Goal: Task Accomplishment & Management: Manage account settings

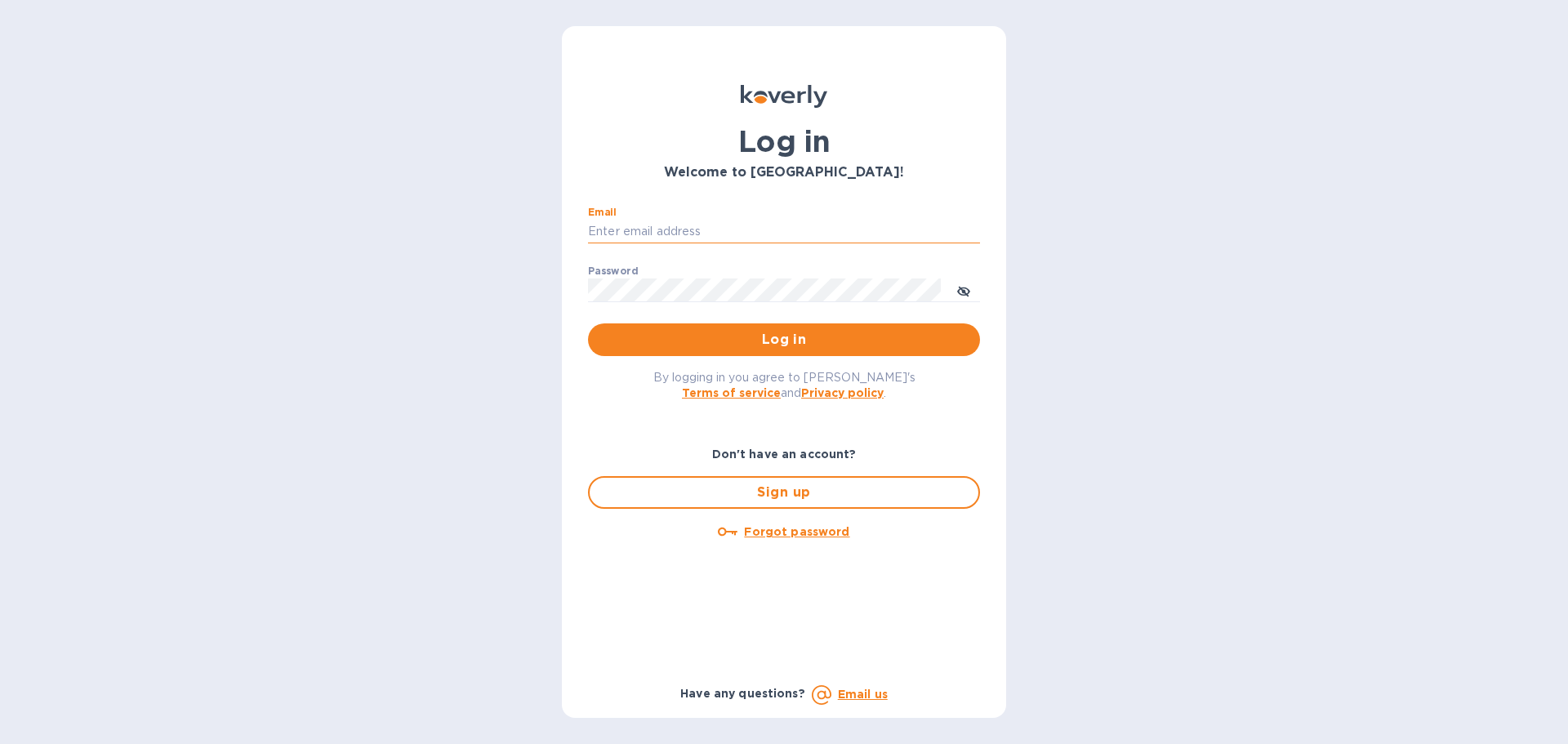
click at [830, 241] on input "Email" at bounding box center [784, 232] width 392 height 25
type input "cm@electronicsclubusa.com"
click at [588, 324] on button "Log in" at bounding box center [784, 340] width 392 height 32
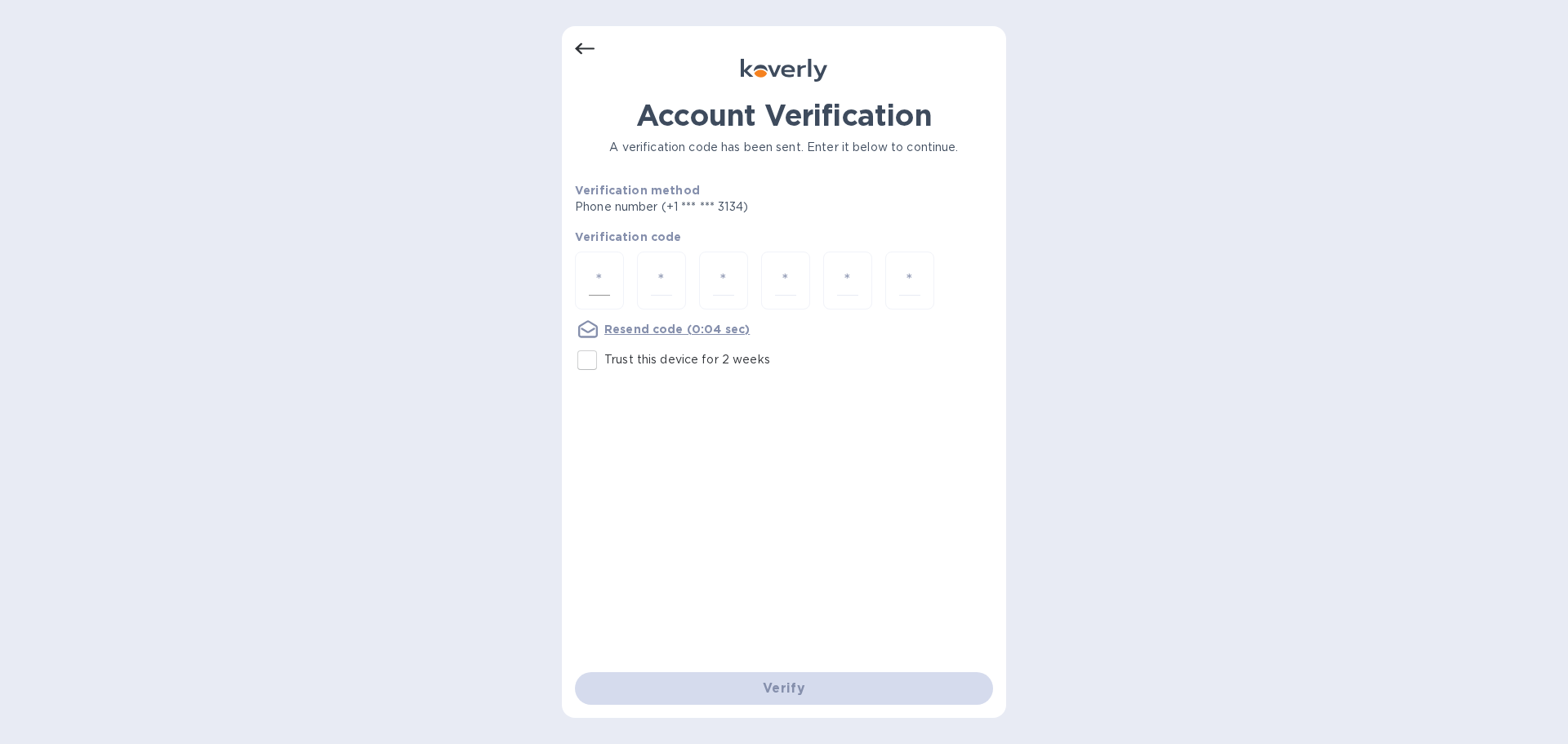
click at [620, 303] on div at bounding box center [600, 280] width 49 height 58
type input "7"
type input "8"
type input "7"
type input "5"
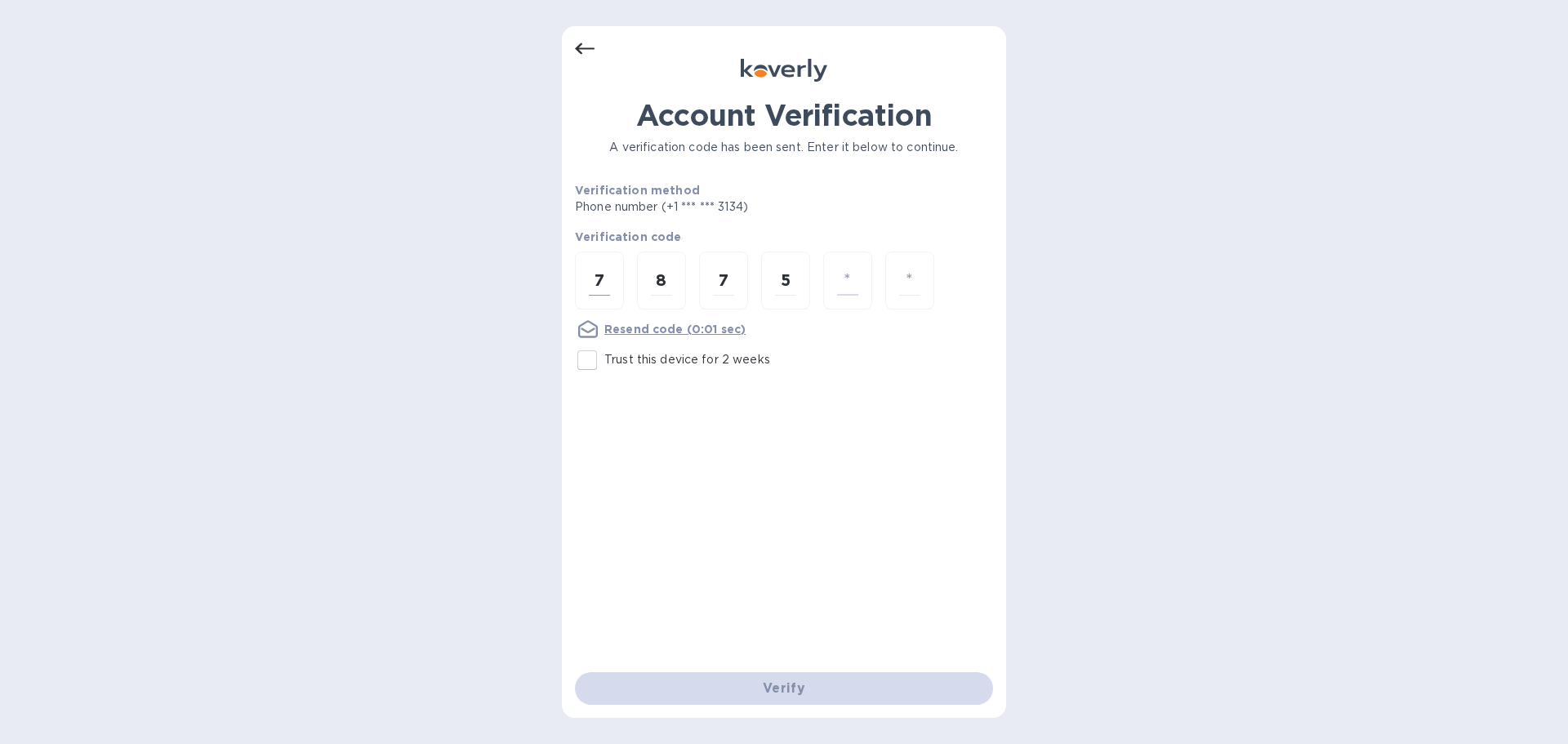
type input "8"
type input "2"
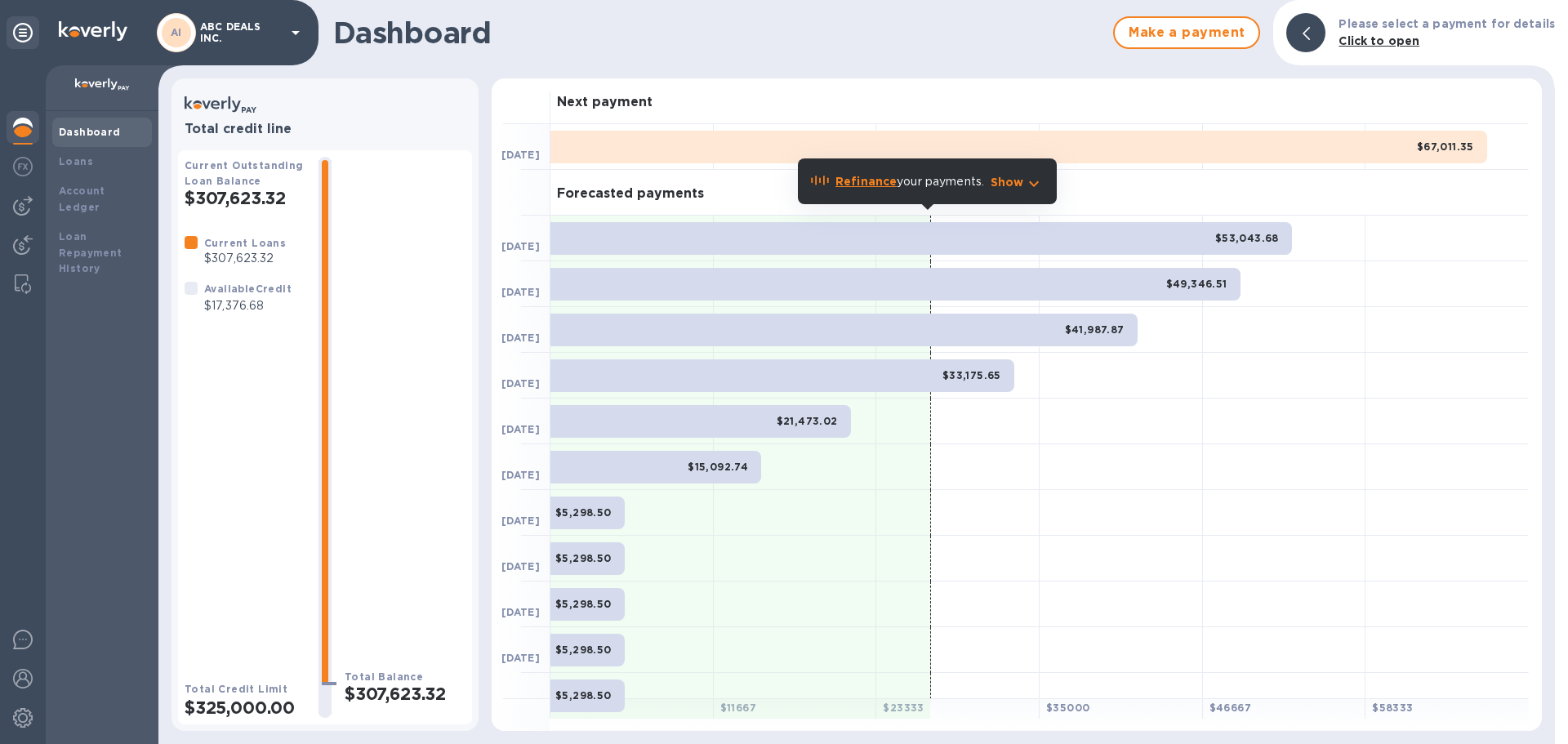
click at [247, 308] on p "$17,376.68" at bounding box center [248, 306] width 87 height 17
click at [21, 158] on img at bounding box center [23, 166] width 20 height 20
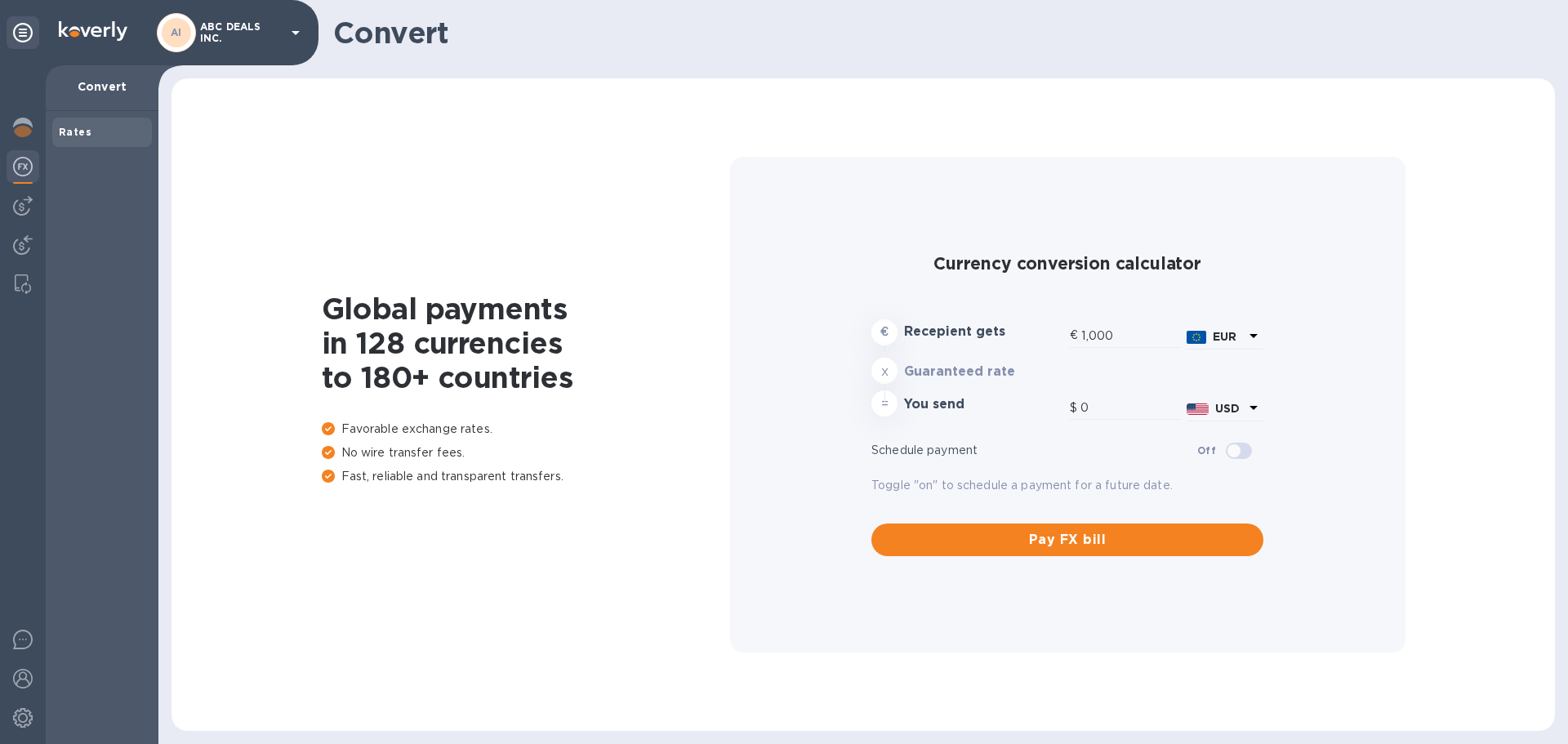
type input "1,182.7"
